Goal: Transaction & Acquisition: Subscribe to service/newsletter

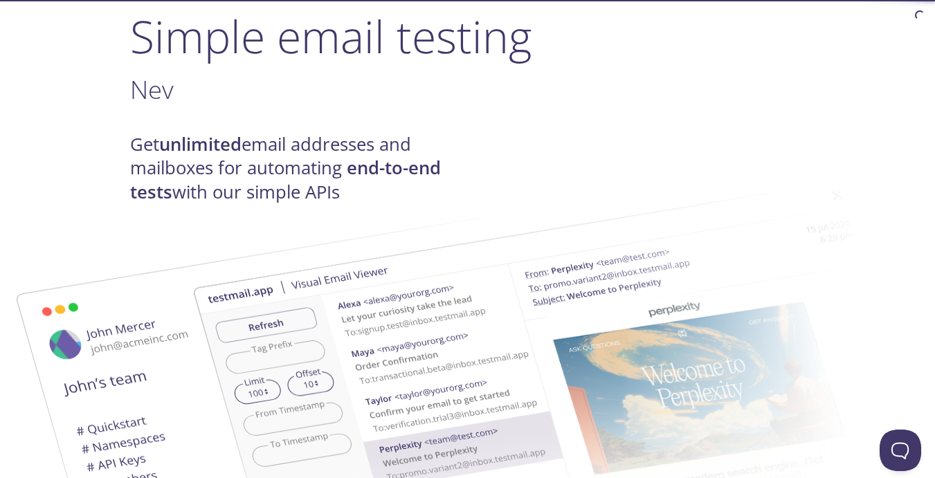
scroll to position [138, 0]
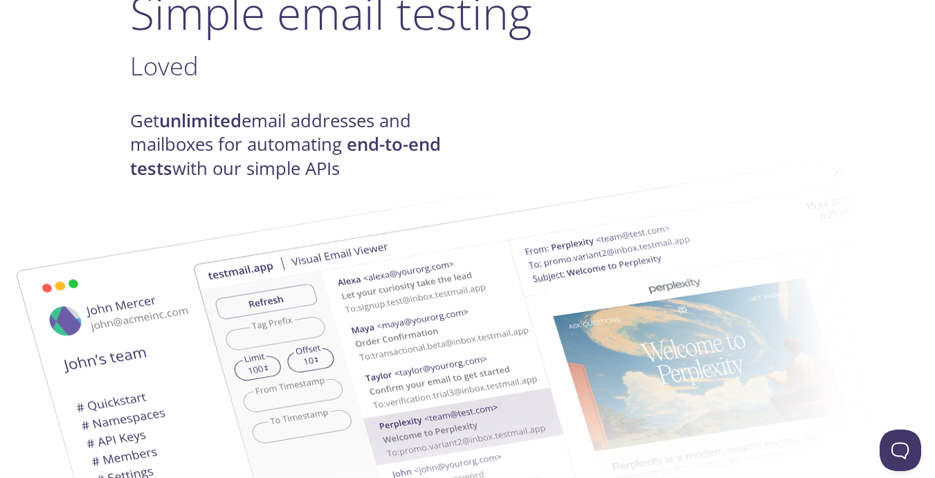
click at [190, 150] on h4 "Get unlimited email addresses and mailboxes for automating end-to-end tests wit…" at bounding box center [299, 144] width 338 height 71
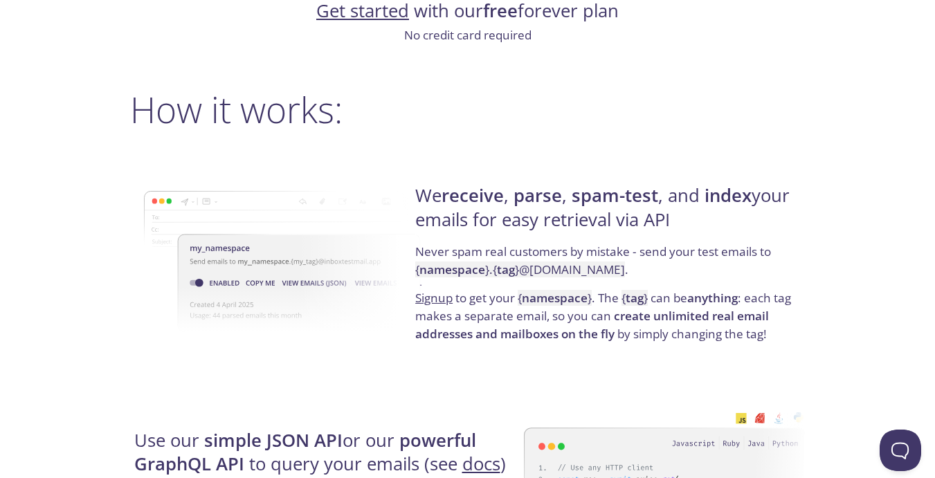
scroll to position [969, 0]
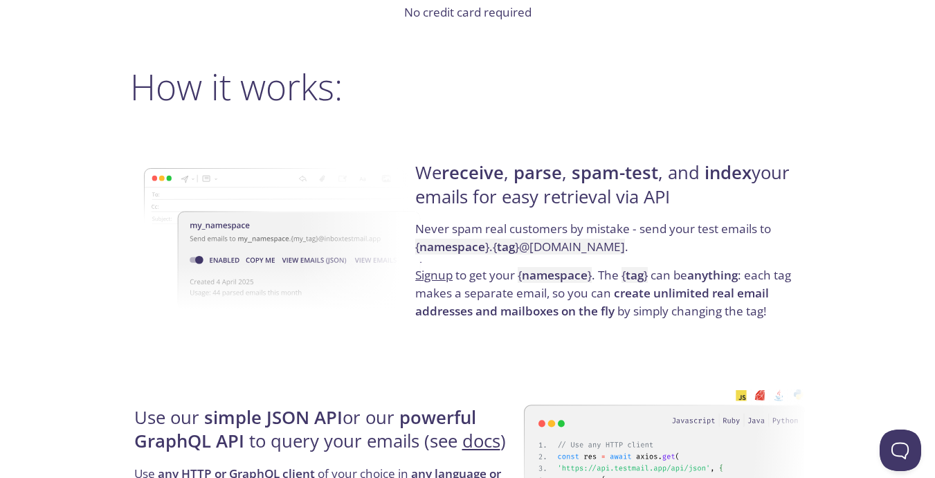
click at [516, 179] on h4 "We receive , parse , spam-test , and index your emails for easy retrieval via A…" at bounding box center [608, 190] width 386 height 59
click at [592, 168] on strong "spam-test" at bounding box center [615, 173] width 87 height 24
click at [656, 169] on strong "spam-test" at bounding box center [615, 173] width 87 height 24
click at [708, 174] on strong "index" at bounding box center [728, 173] width 47 height 24
click at [759, 176] on h4 "We receive , parse , spam-test , and index your emails for easy retrieval via A…" at bounding box center [608, 190] width 386 height 59
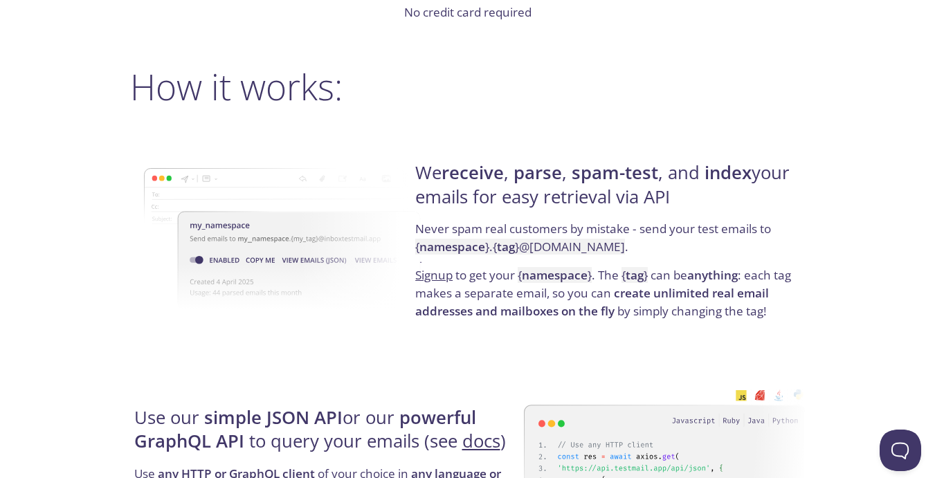
click at [784, 175] on h4 "We receive , parse , spam-test , and index your emails for easy retrieval via A…" at bounding box center [608, 190] width 386 height 59
click at [550, 216] on h4 "We receive , parse , spam-test , and index your emails for easy retrieval via A…" at bounding box center [608, 190] width 386 height 59
click at [575, 214] on h4 "We receive , parse , spam-test , and index your emails for easy retrieval via A…" at bounding box center [608, 190] width 386 height 59
click at [608, 213] on h4 "We receive , parse , spam-test , and index your emails for easy retrieval via A…" at bounding box center [608, 190] width 386 height 59
drag, startPoint x: 608, startPoint y: 213, endPoint x: 660, endPoint y: 203, distance: 52.8
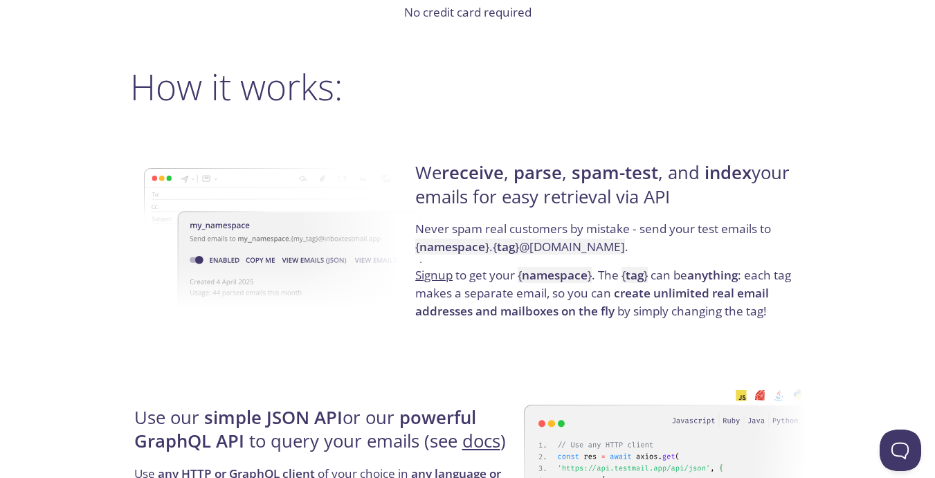
click at [660, 203] on h4 "We receive , parse , spam-test , and index your emails for easy retrieval via A…" at bounding box center [608, 190] width 386 height 59
drag, startPoint x: 660, startPoint y: 203, endPoint x: 768, endPoint y: 193, distance: 107.7
click at [768, 193] on h4 "We receive , parse , spam-test , and index your emails for easy retrieval via A…" at bounding box center [608, 190] width 386 height 59
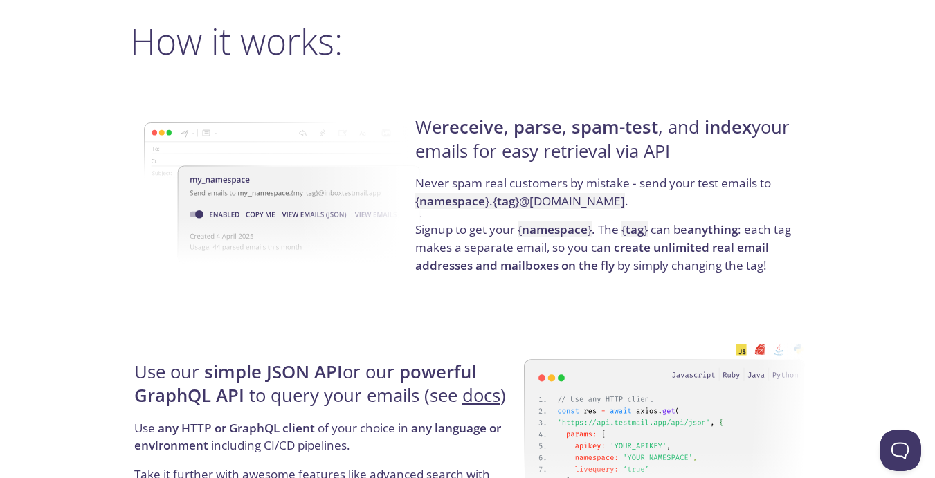
scroll to position [1038, 0]
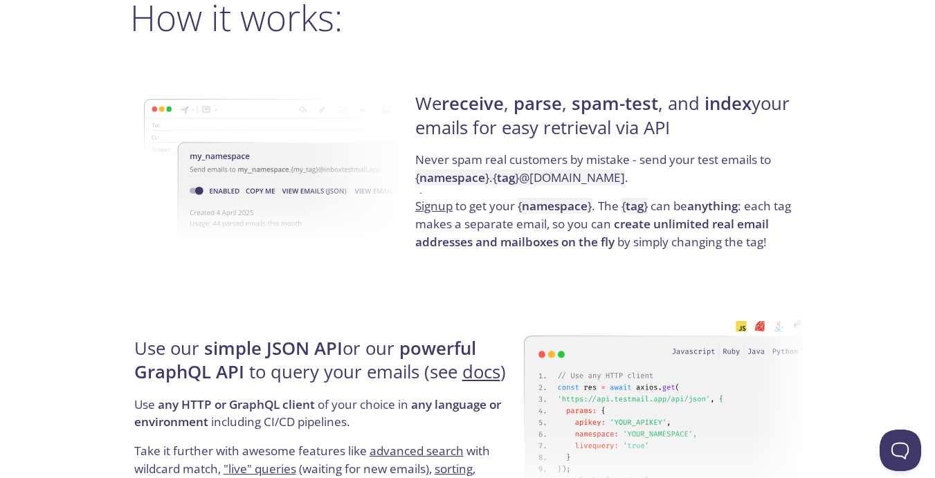
click at [429, 210] on link "Signup" at bounding box center [433, 206] width 37 height 16
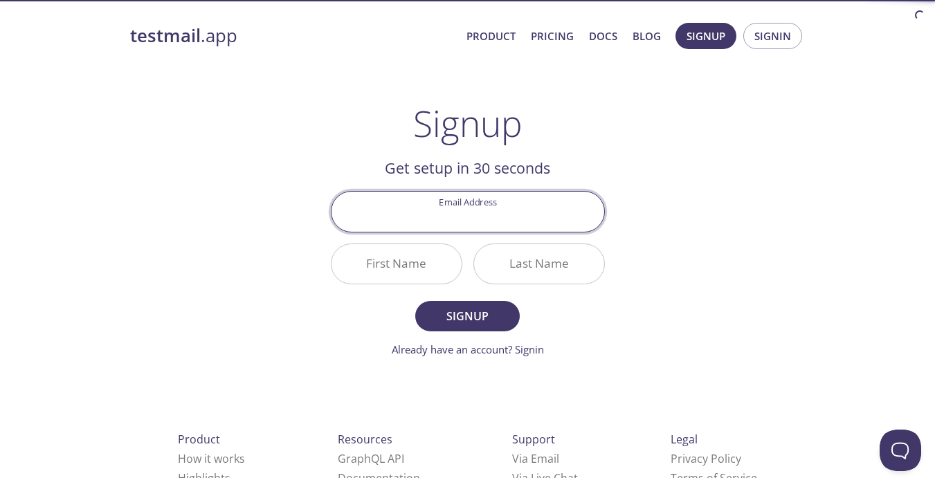
click at [528, 210] on input "Email Address" at bounding box center [468, 211] width 273 height 39
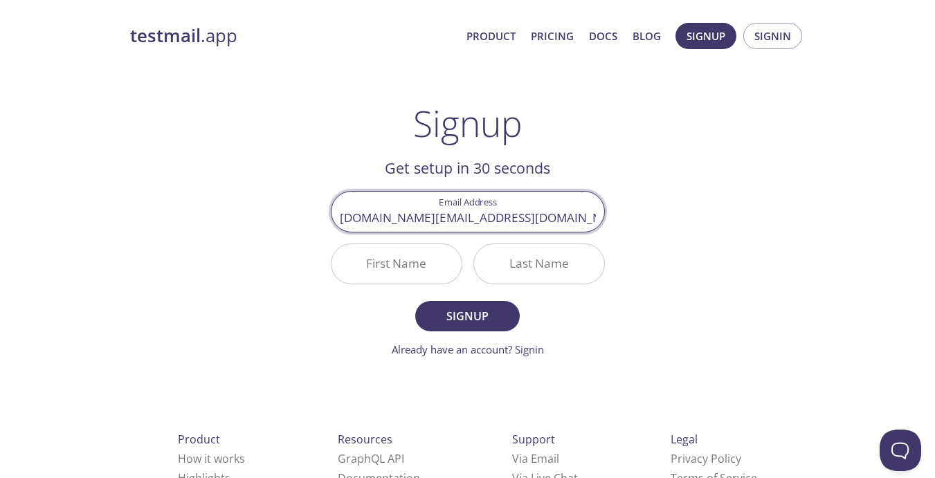
type input "[DOMAIN_NAME][EMAIL_ADDRESS][DOMAIN_NAME]"
click at [656, 183] on div "testmail .app Product Pricing Docs Blog Signup Signin Signup Get setup in 30 se…" at bounding box center [468, 331] width 709 height 635
click at [418, 273] on input "First Name" at bounding box center [397, 263] width 130 height 39
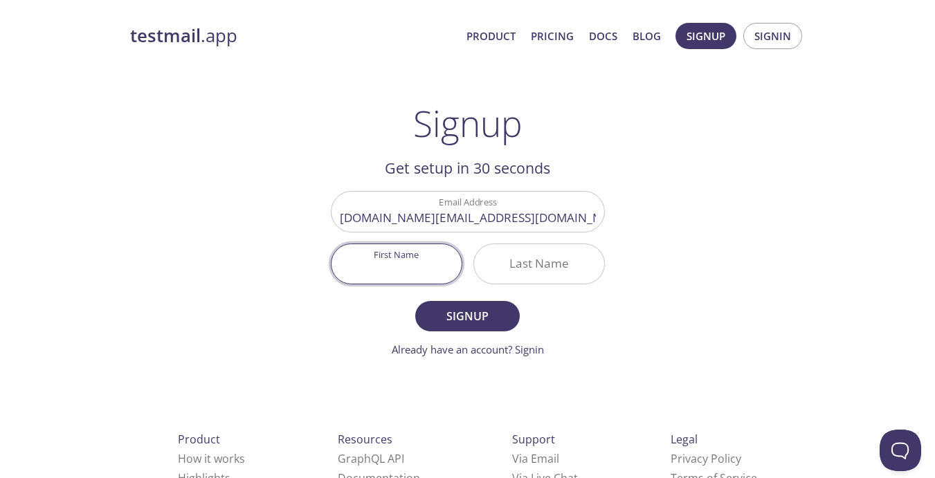
click at [485, 144] on h1 "Signup" at bounding box center [467, 123] width 109 height 42
click at [662, 316] on div "testmail .app Product Pricing Docs Blog Signup Signin Signup Get setup in 30 se…" at bounding box center [468, 331] width 709 height 635
click at [447, 249] on input "First Name" at bounding box center [397, 263] width 130 height 39
type input "[PERSON_NAME]"
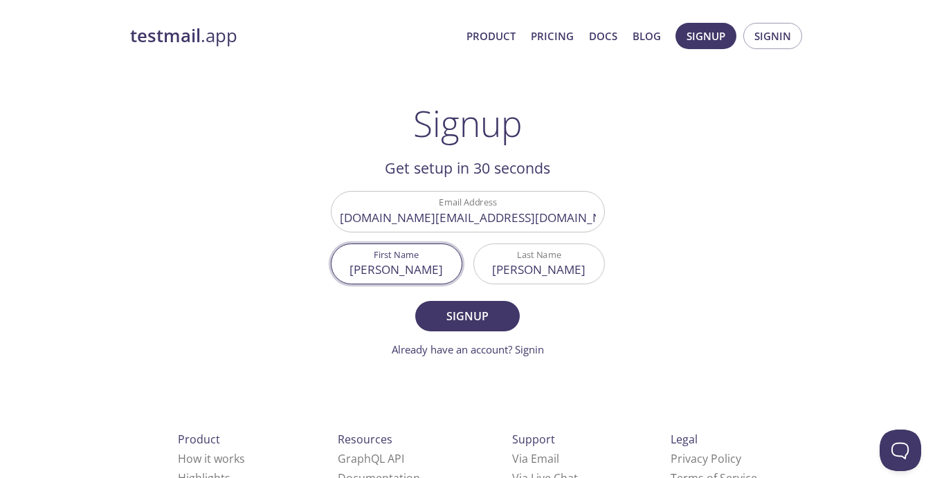
click at [506, 213] on input "[DOMAIN_NAME][EMAIL_ADDRESS][DOMAIN_NAME]" at bounding box center [468, 211] width 273 height 39
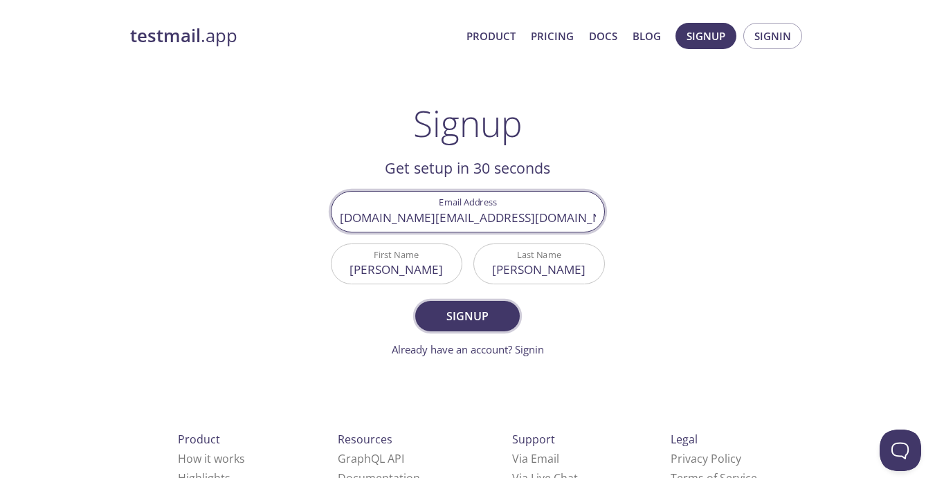
click at [464, 317] on span "Signup" at bounding box center [467, 316] width 73 height 19
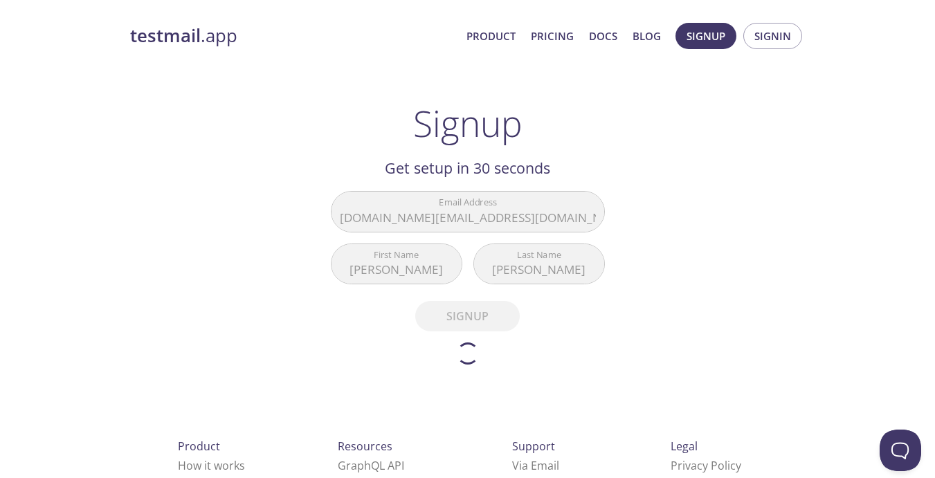
click at [750, 275] on div "testmail .app Product Pricing Docs Blog Signup Signin Signup Get setup in 30 se…" at bounding box center [468, 335] width 709 height 642
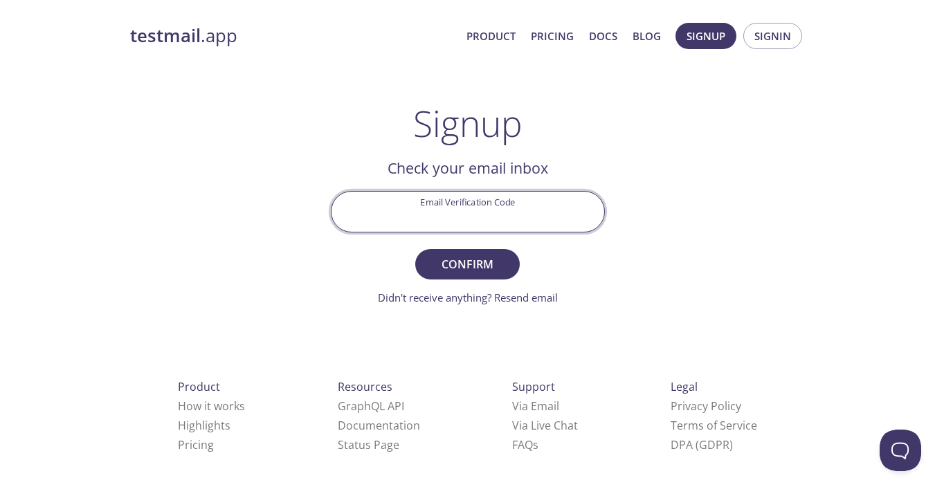
click at [476, 199] on input "Email Verification Code" at bounding box center [468, 211] width 273 height 39
paste input "JQBUS6M"
type input "JQBUS6M"
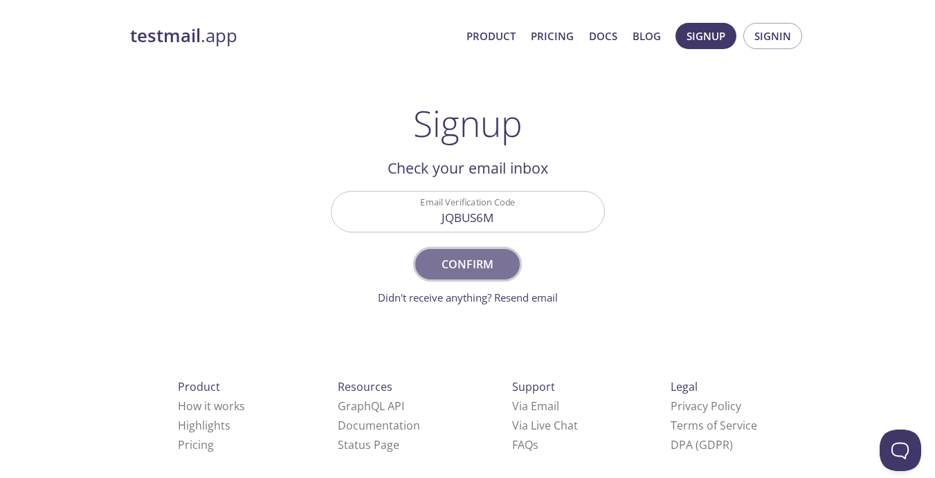
click at [457, 275] on button "Confirm" at bounding box center [467, 264] width 104 height 30
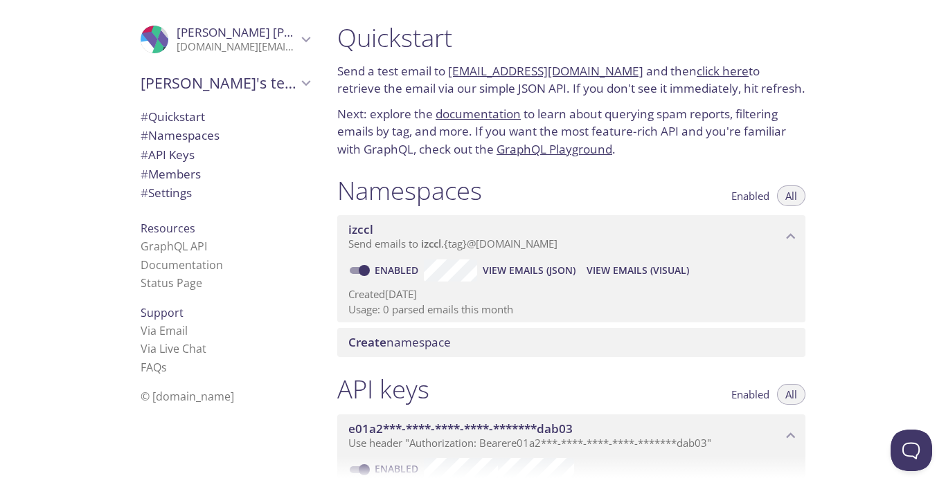
click at [470, 230] on span "izccl" at bounding box center [564, 229] width 433 height 15
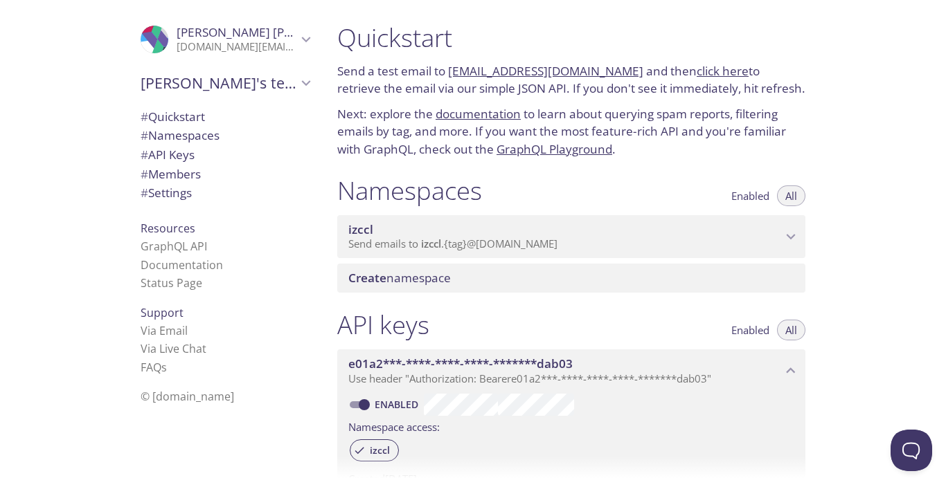
click at [470, 230] on span "izccl" at bounding box center [564, 229] width 433 height 15
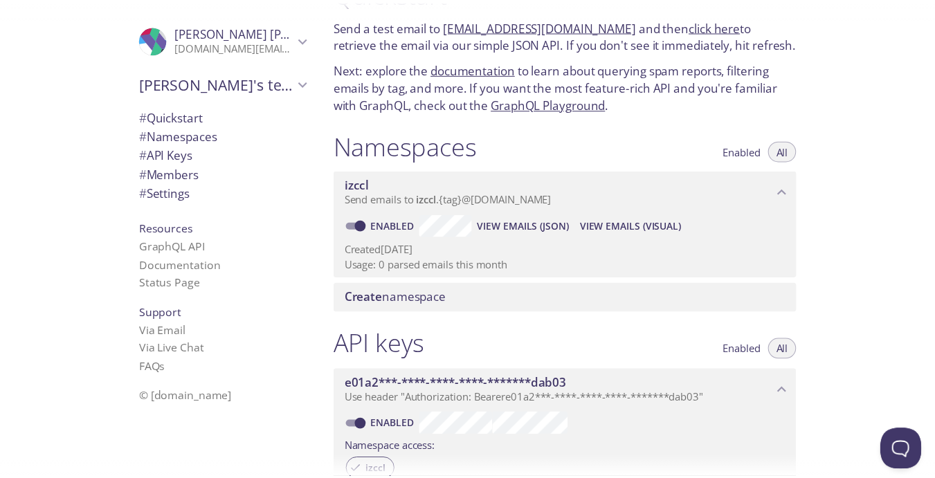
scroll to position [69, 0]
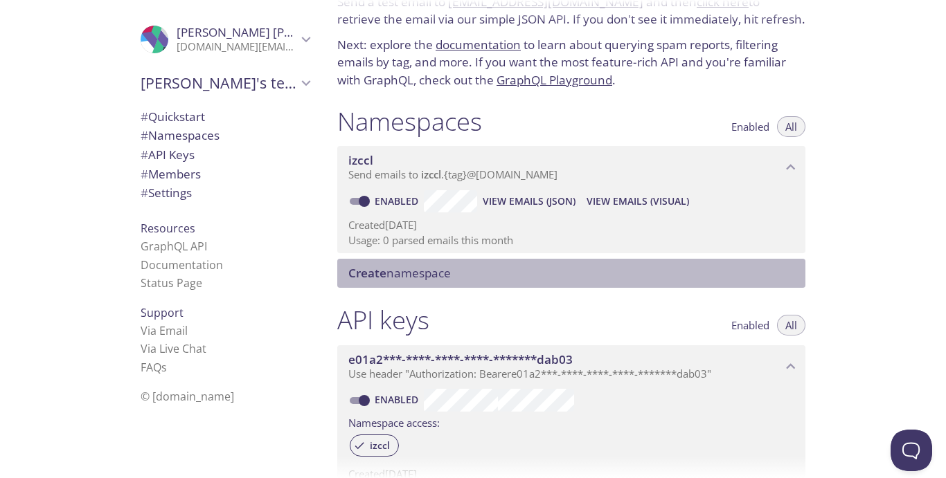
click at [449, 275] on span "Create namespace" at bounding box center [399, 273] width 102 height 16
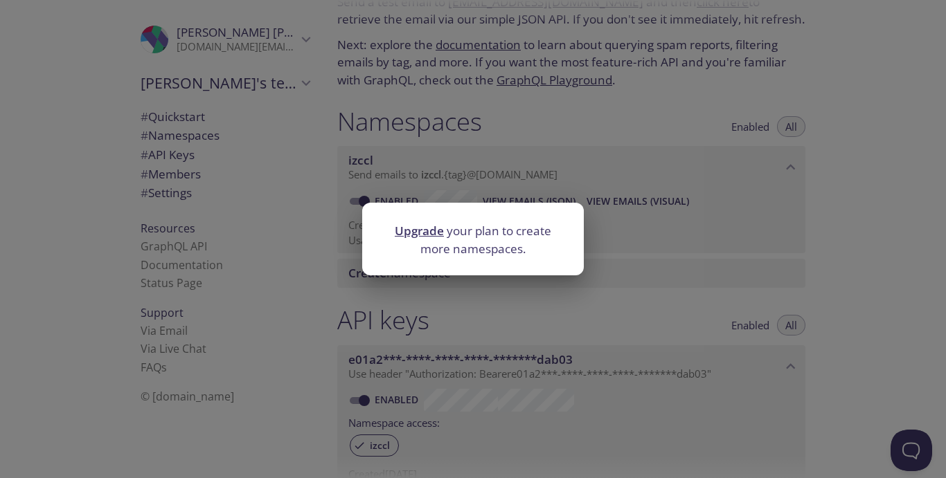
click at [427, 234] on link "Upgrade" at bounding box center [419, 231] width 49 height 16
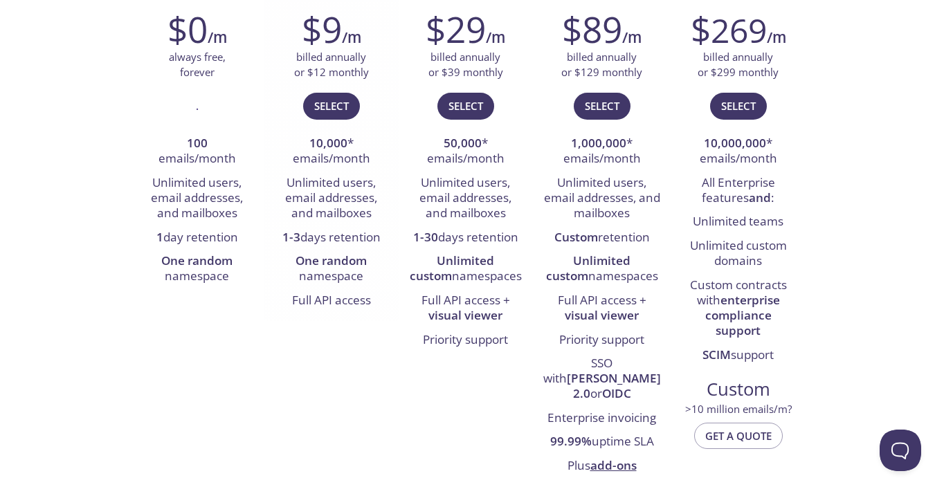
scroll to position [277, 0]
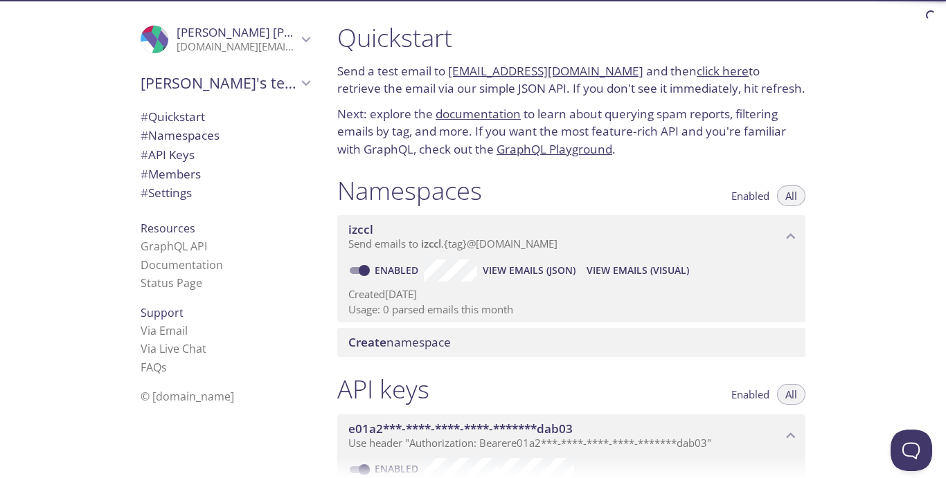
click at [446, 244] on span "Send emails to izccl . {tag} @[DOMAIN_NAME]" at bounding box center [452, 244] width 209 height 14
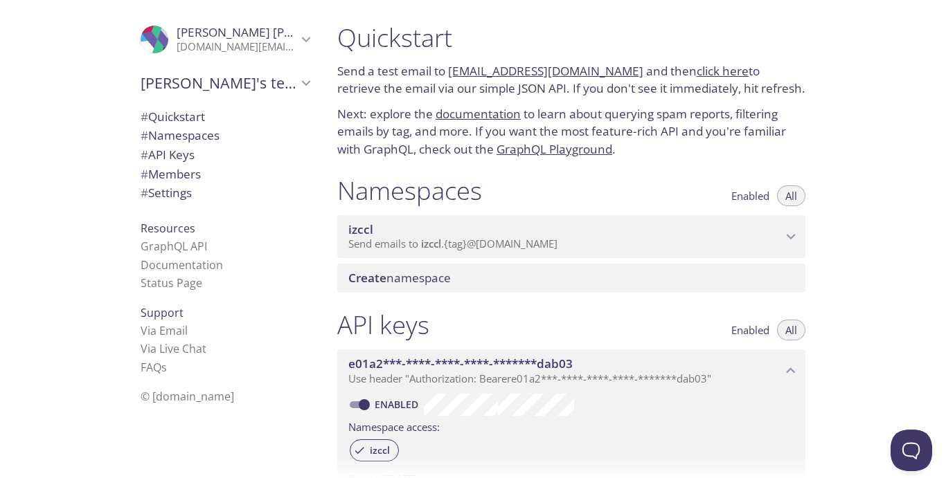
click at [456, 233] on span "izccl" at bounding box center [564, 229] width 433 height 15
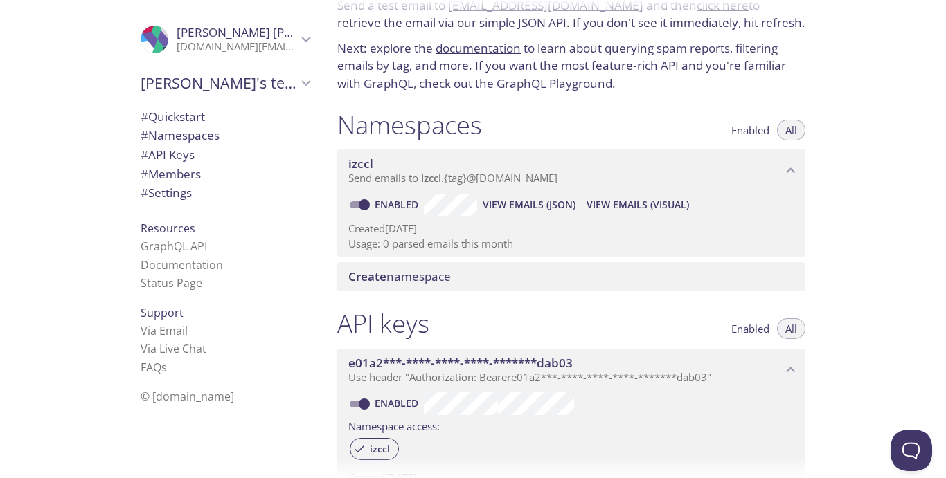
scroll to position [21, 0]
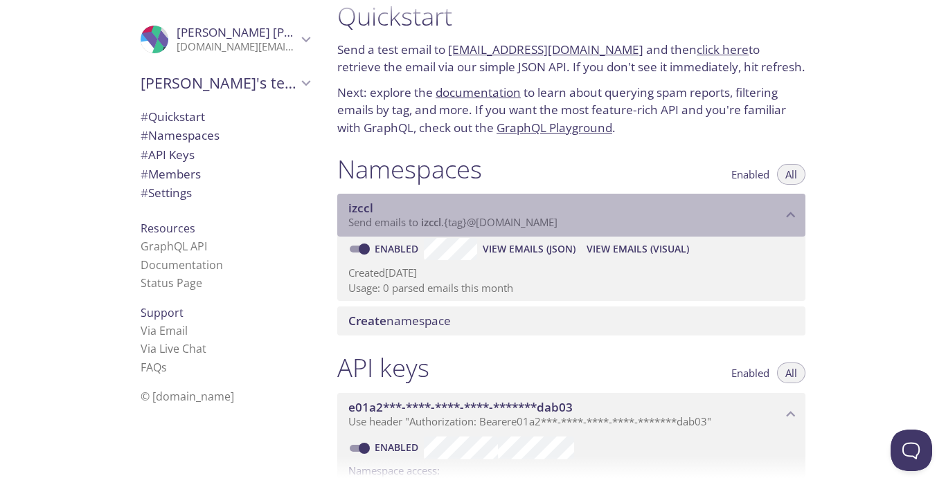
click at [527, 216] on span "Send emails to izccl . {tag} @[DOMAIN_NAME]" at bounding box center [452, 222] width 209 height 14
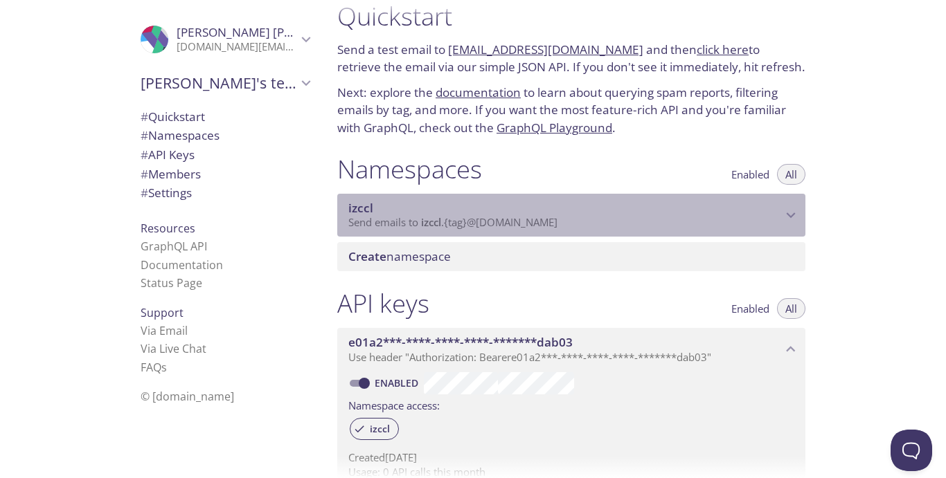
click at [527, 216] on span "Send emails to izccl . {tag} @[DOMAIN_NAME]" at bounding box center [452, 222] width 209 height 14
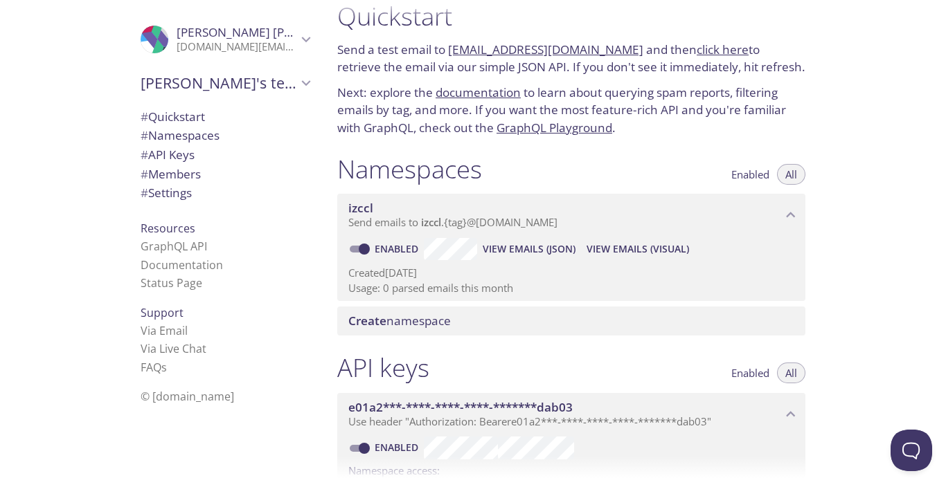
click at [789, 223] on icon "izccl namespace" at bounding box center [790, 215] width 18 height 18
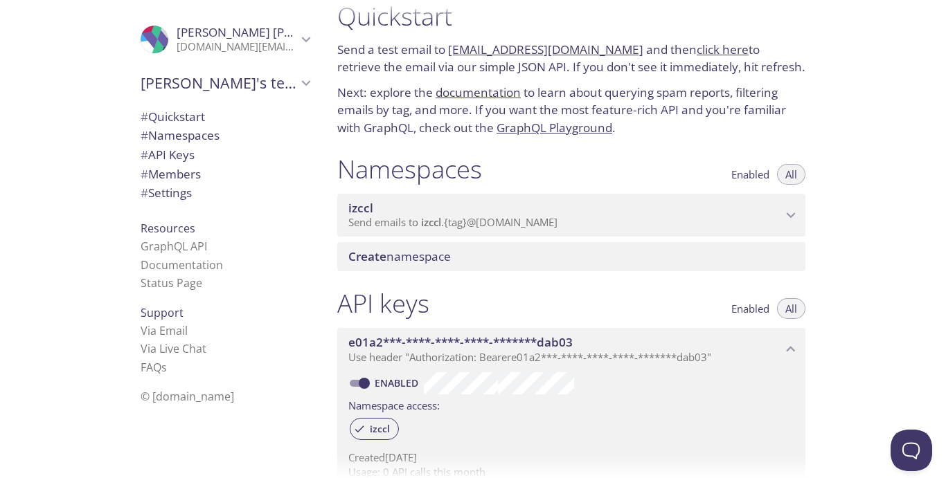
drag, startPoint x: 789, startPoint y: 223, endPoint x: 511, endPoint y: 224, distance: 278.3
click at [511, 224] on span "Send emails to izccl . {tag} @[DOMAIN_NAME]" at bounding box center [452, 222] width 209 height 14
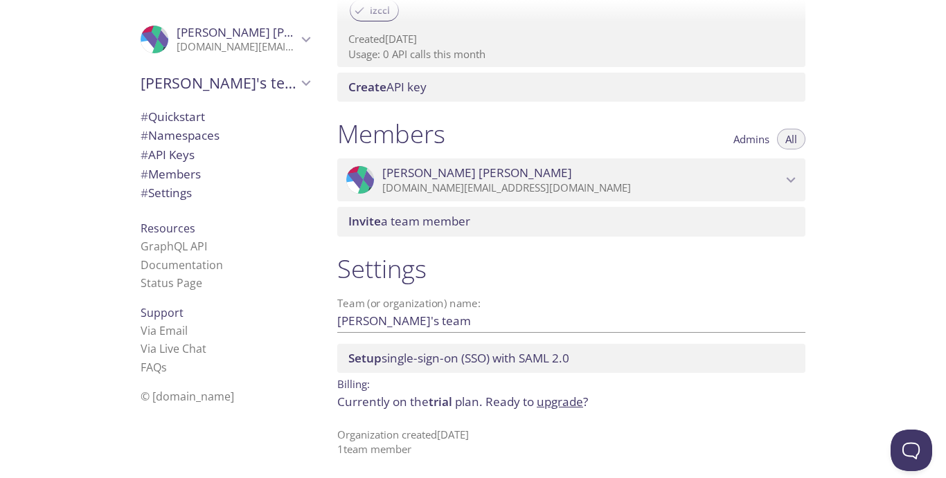
scroll to position [506, 0]
